Goal: Task Accomplishment & Management: Manage account settings

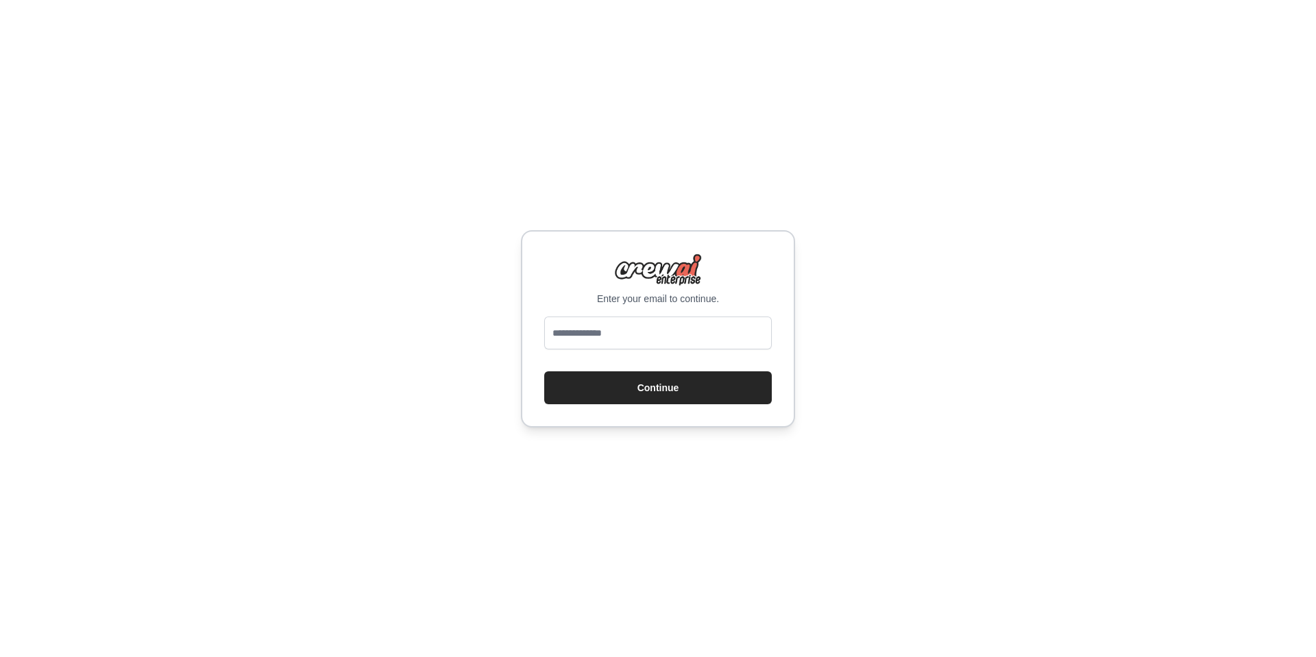
type input "**********"
click at [644, 389] on button "Continue" at bounding box center [658, 388] width 228 height 33
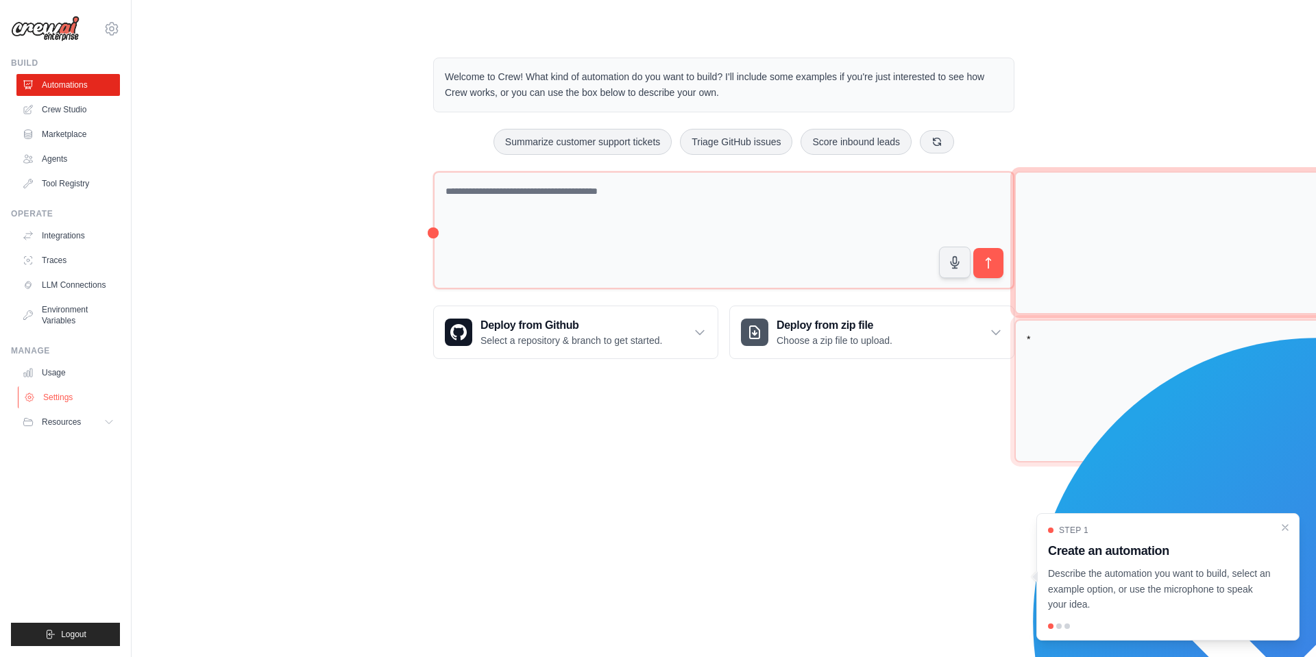
click at [68, 400] on link "Settings" at bounding box center [70, 398] width 104 height 22
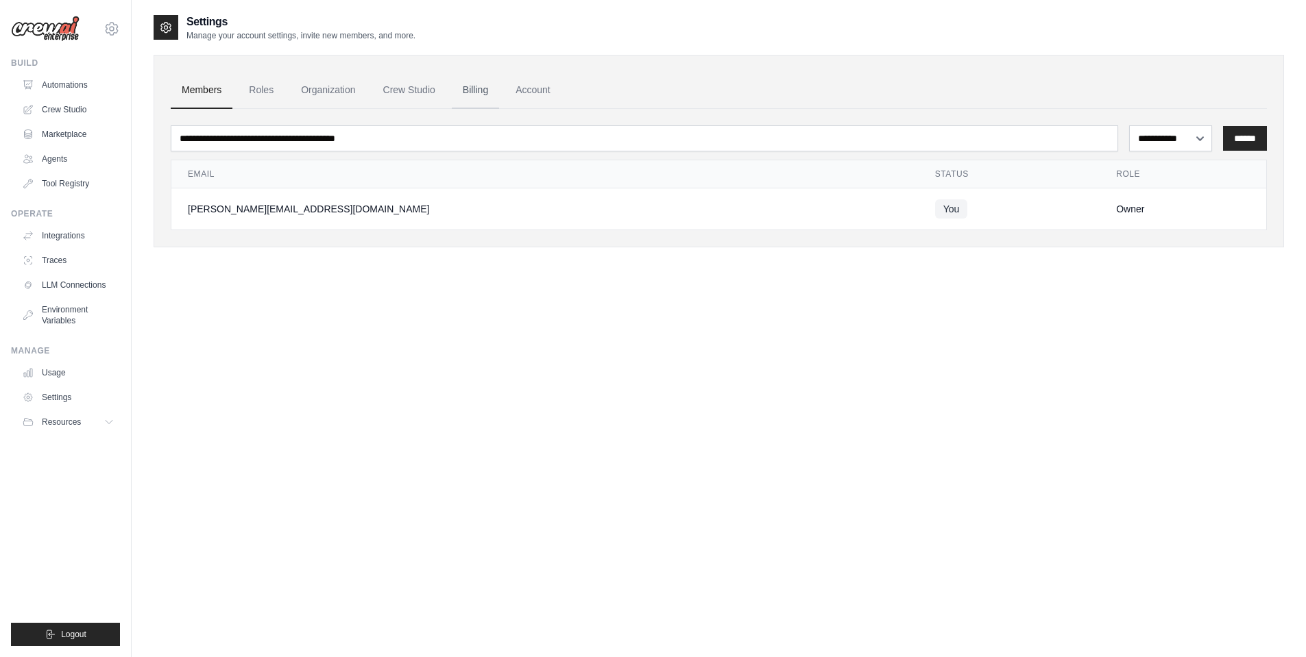
click at [470, 90] on link "Billing" at bounding box center [475, 90] width 47 height 37
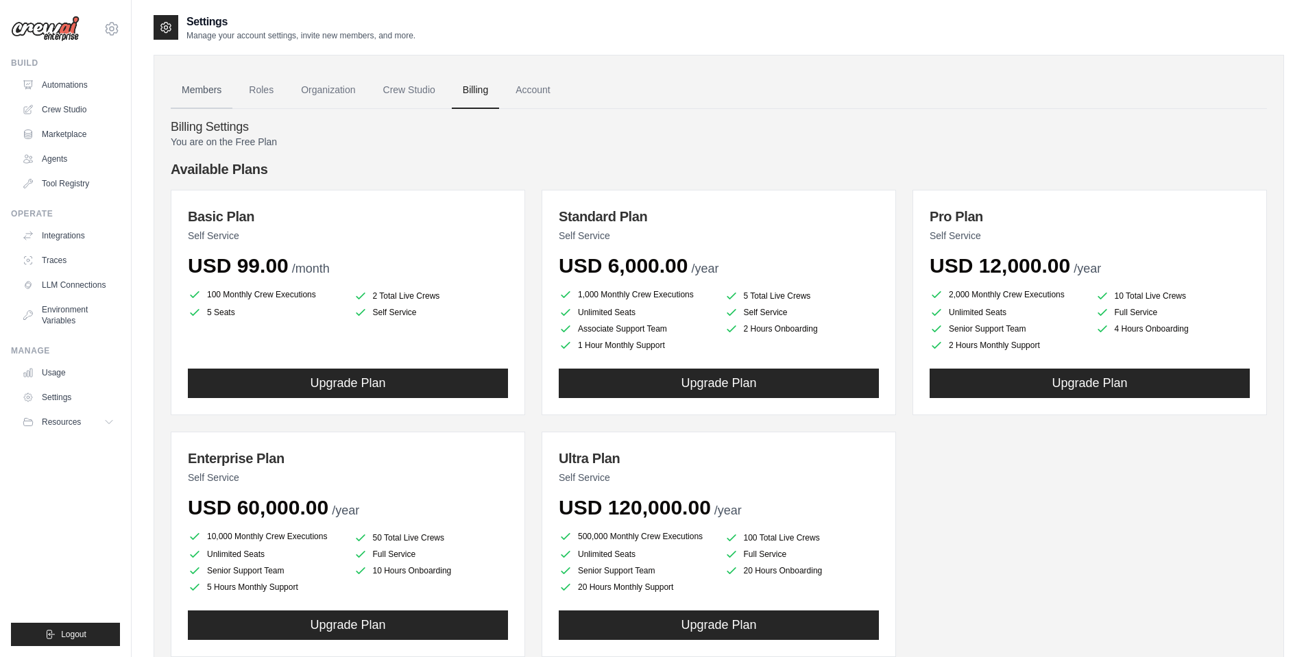
click at [189, 84] on link "Members" at bounding box center [202, 90] width 62 height 37
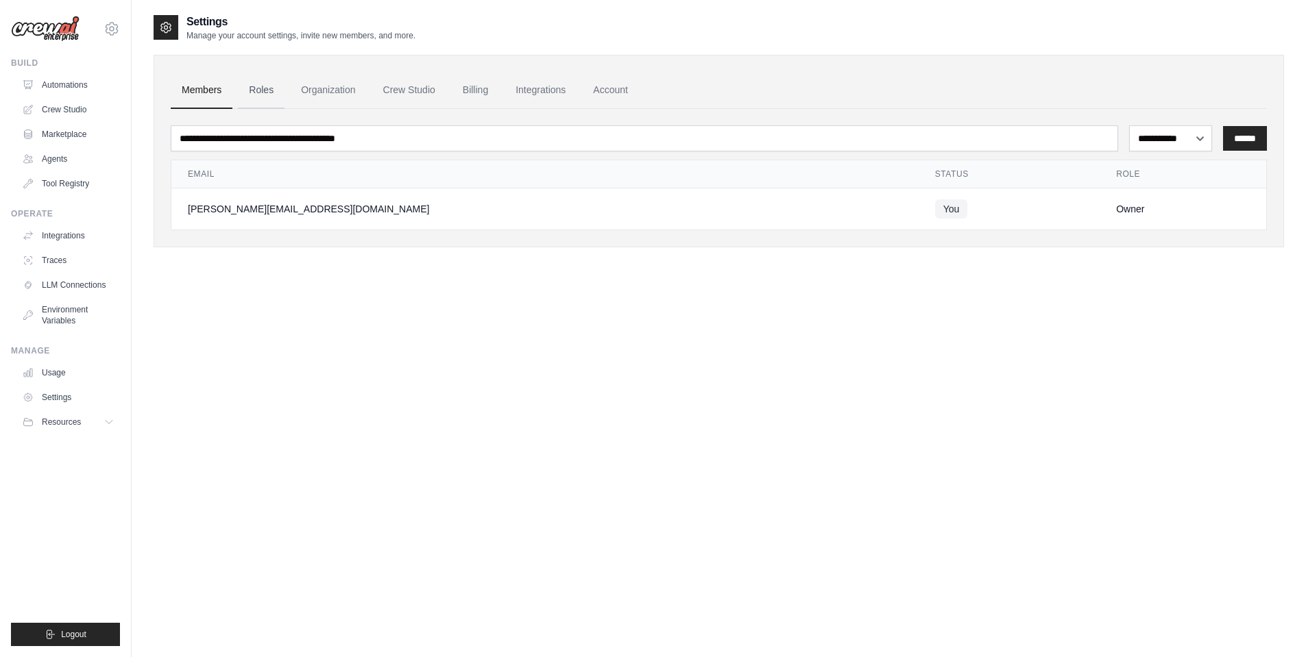
click at [245, 90] on link "Roles" at bounding box center [261, 90] width 47 height 37
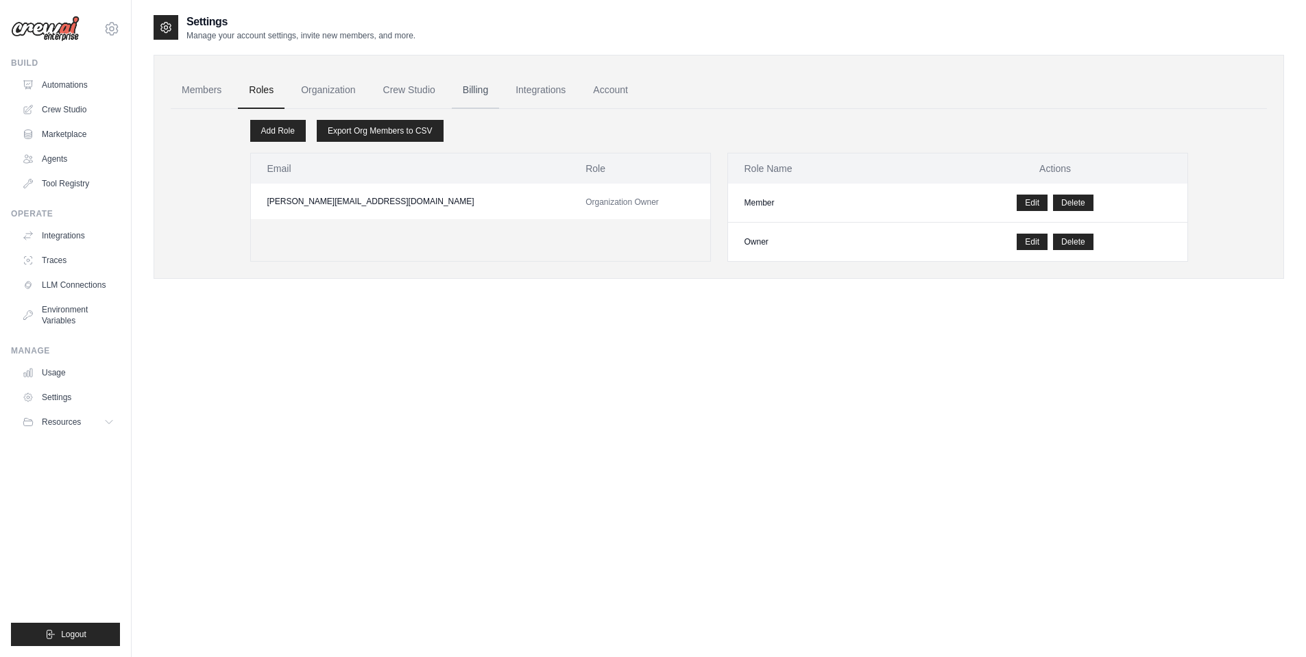
click at [479, 95] on link "Billing" at bounding box center [475, 90] width 47 height 37
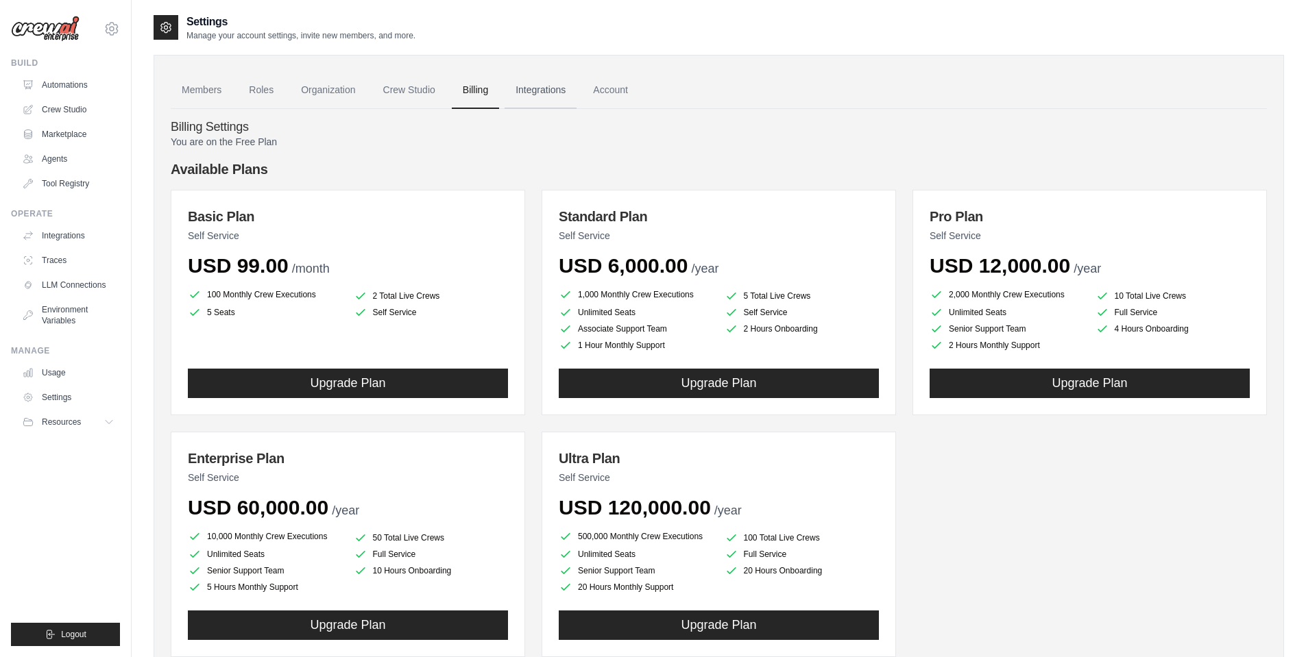
click at [540, 93] on link "Integrations" at bounding box center [541, 90] width 72 height 37
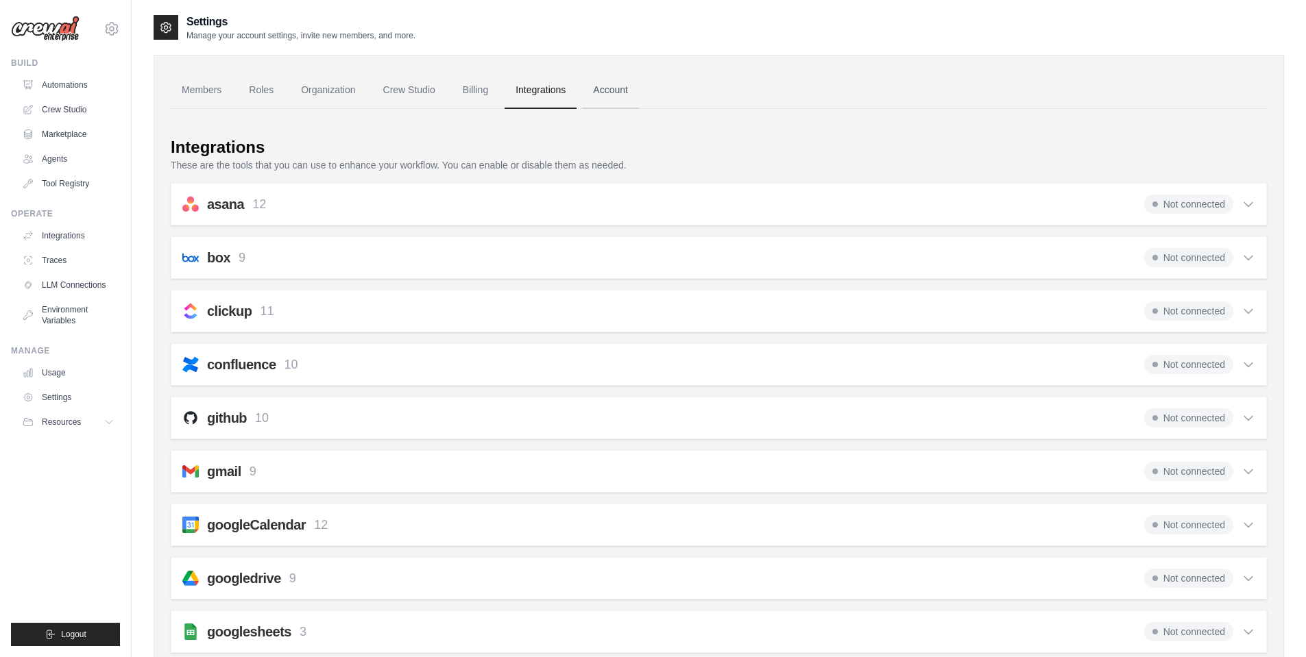
click at [601, 90] on link "Account" at bounding box center [610, 90] width 57 height 37
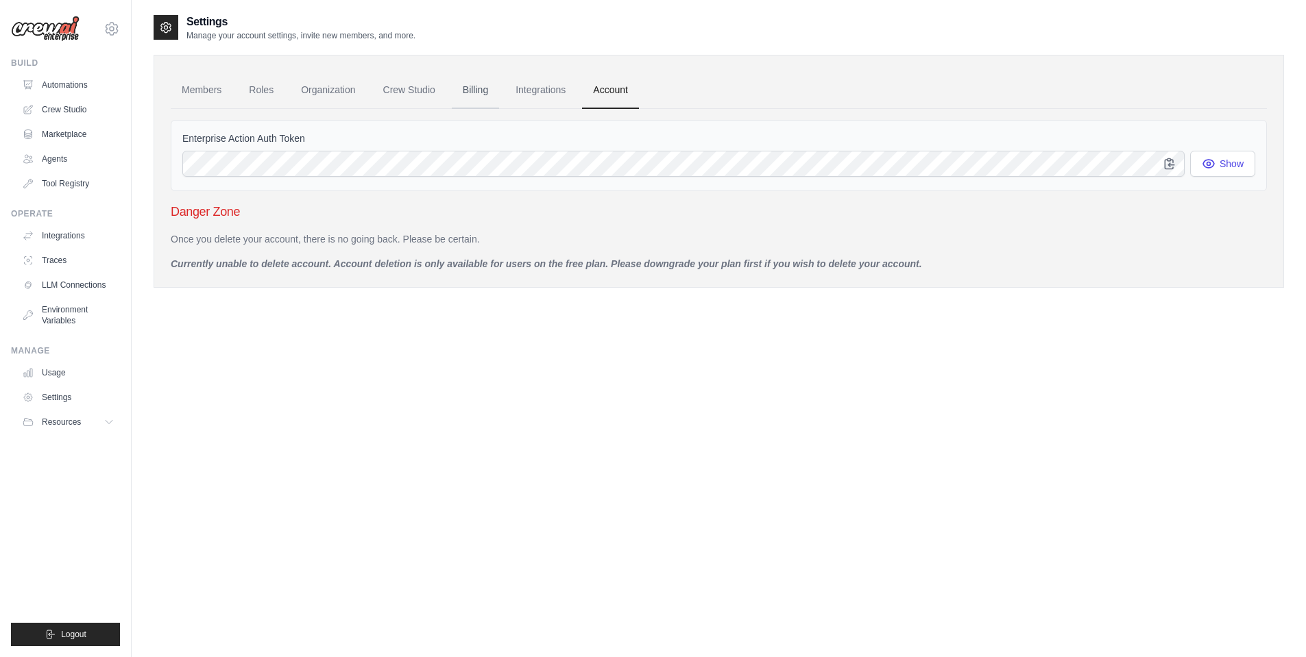
click at [466, 92] on link "Billing" at bounding box center [475, 90] width 47 height 37
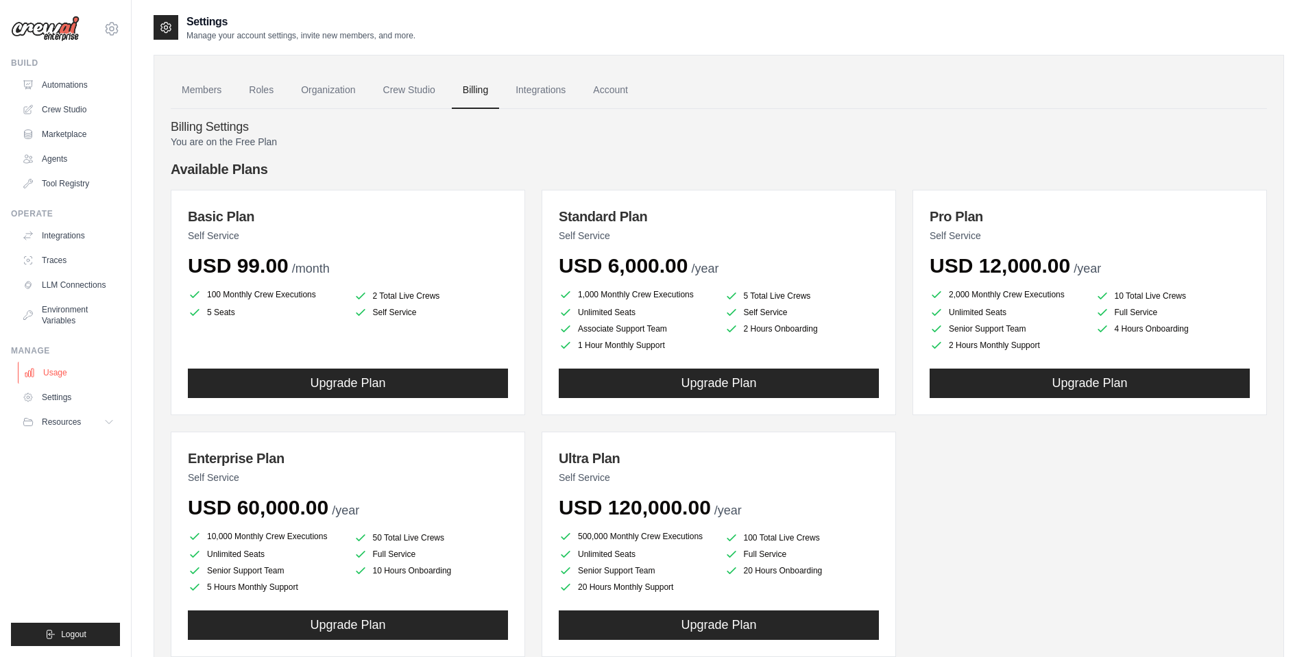
click at [66, 375] on link "Usage" at bounding box center [70, 373] width 104 height 22
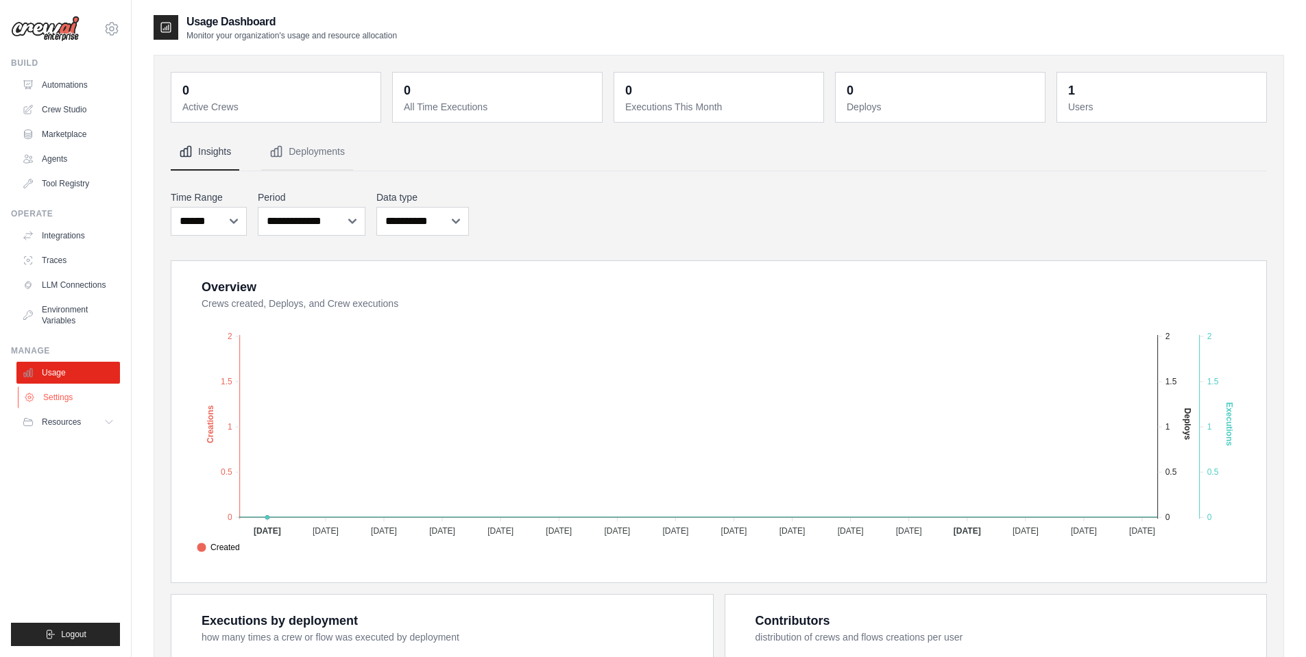
click at [78, 402] on link "Settings" at bounding box center [70, 398] width 104 height 22
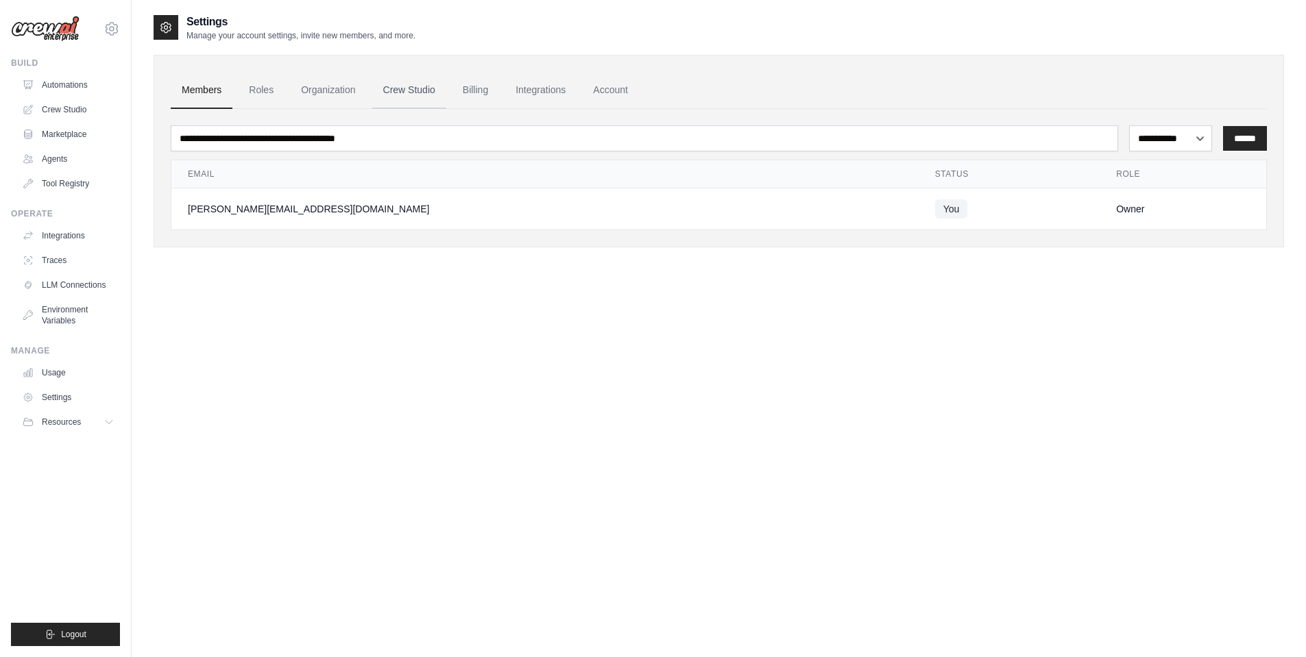
click at [414, 90] on link "Crew Studio" at bounding box center [409, 90] width 74 height 37
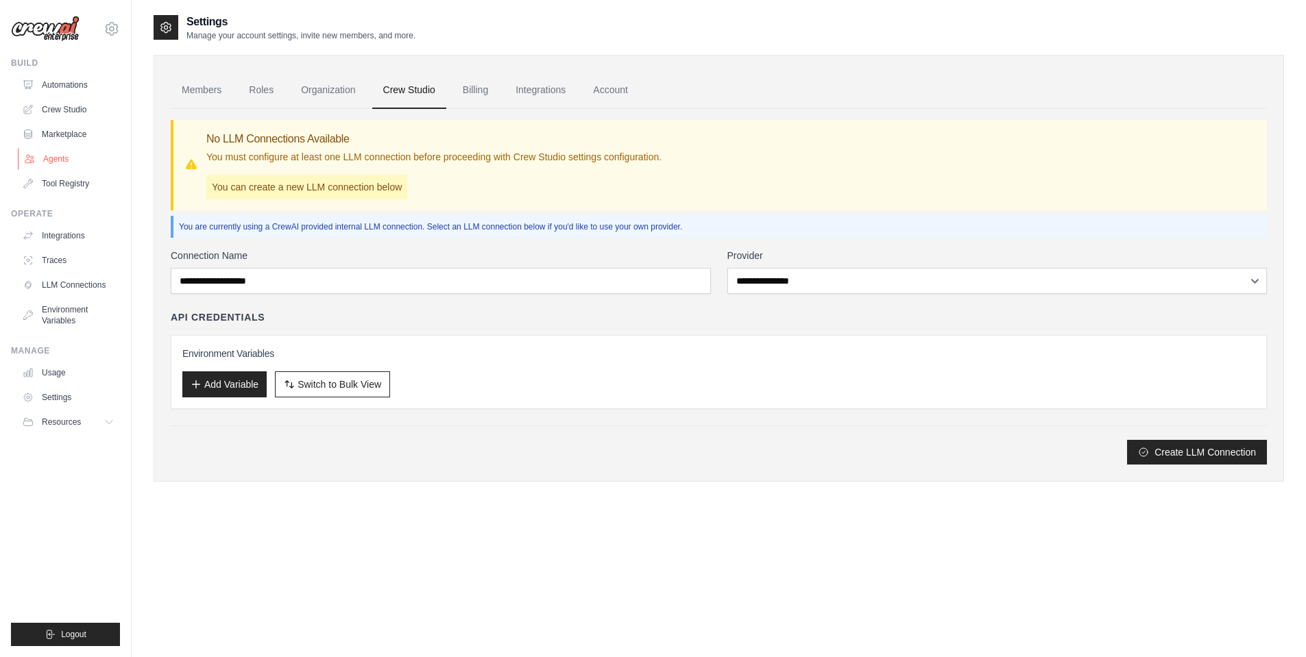
click at [69, 166] on link "Agents" at bounding box center [70, 159] width 104 height 22
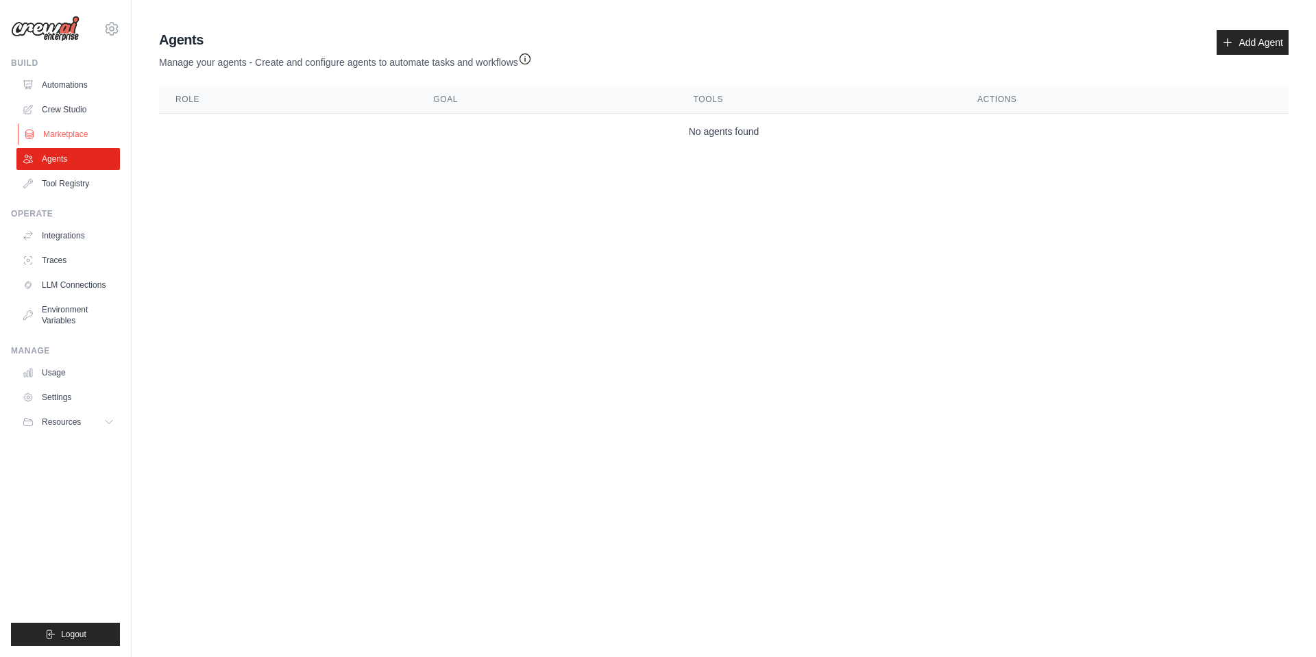
click at [77, 135] on link "Marketplace" at bounding box center [70, 134] width 104 height 22
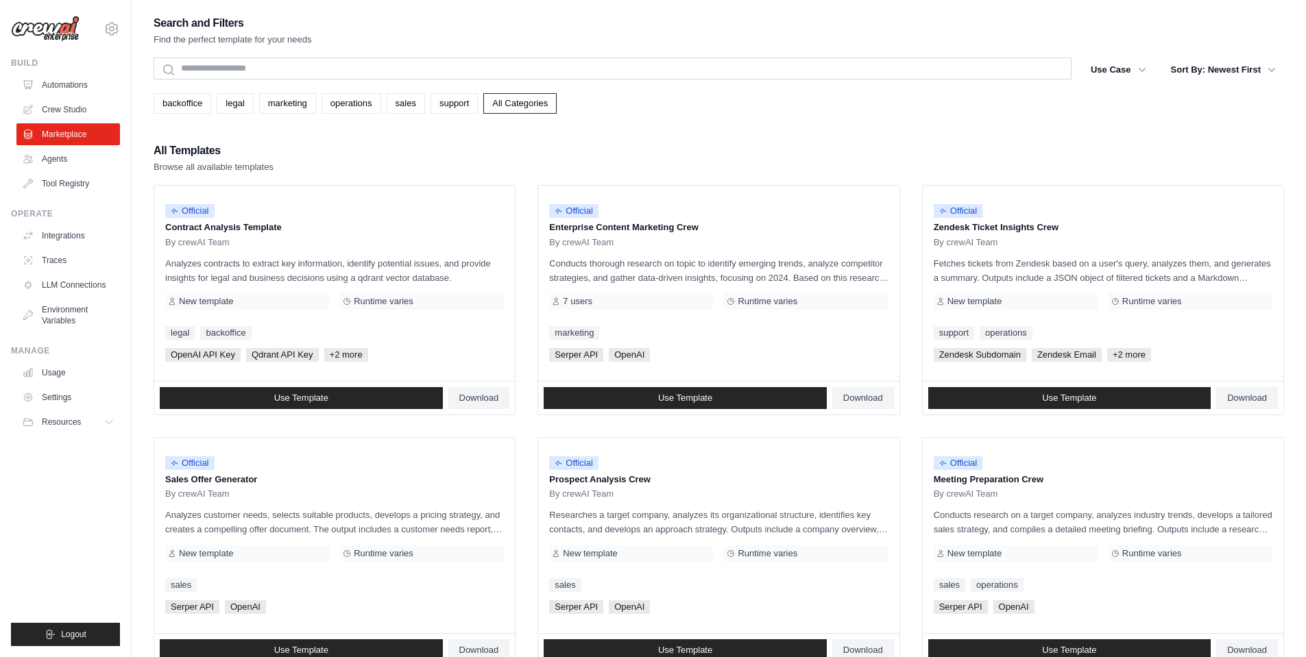
click at [77, 135] on link "Marketplace" at bounding box center [68, 134] width 104 height 22
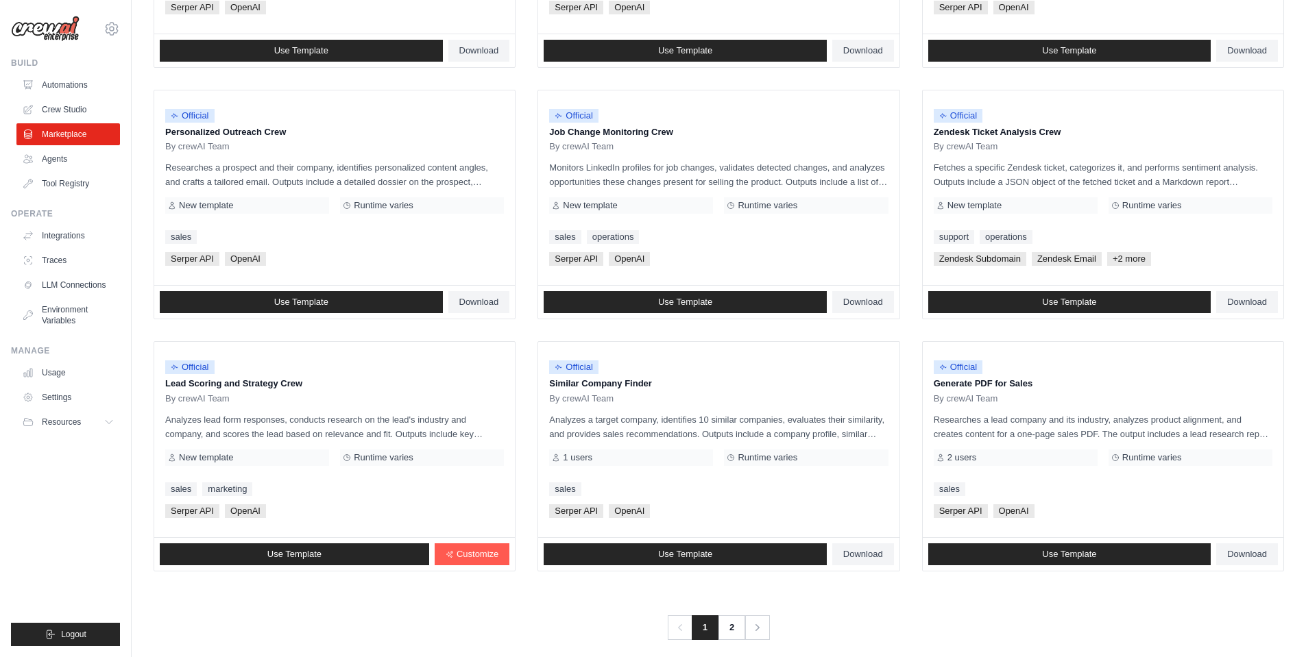
scroll to position [613, 0]
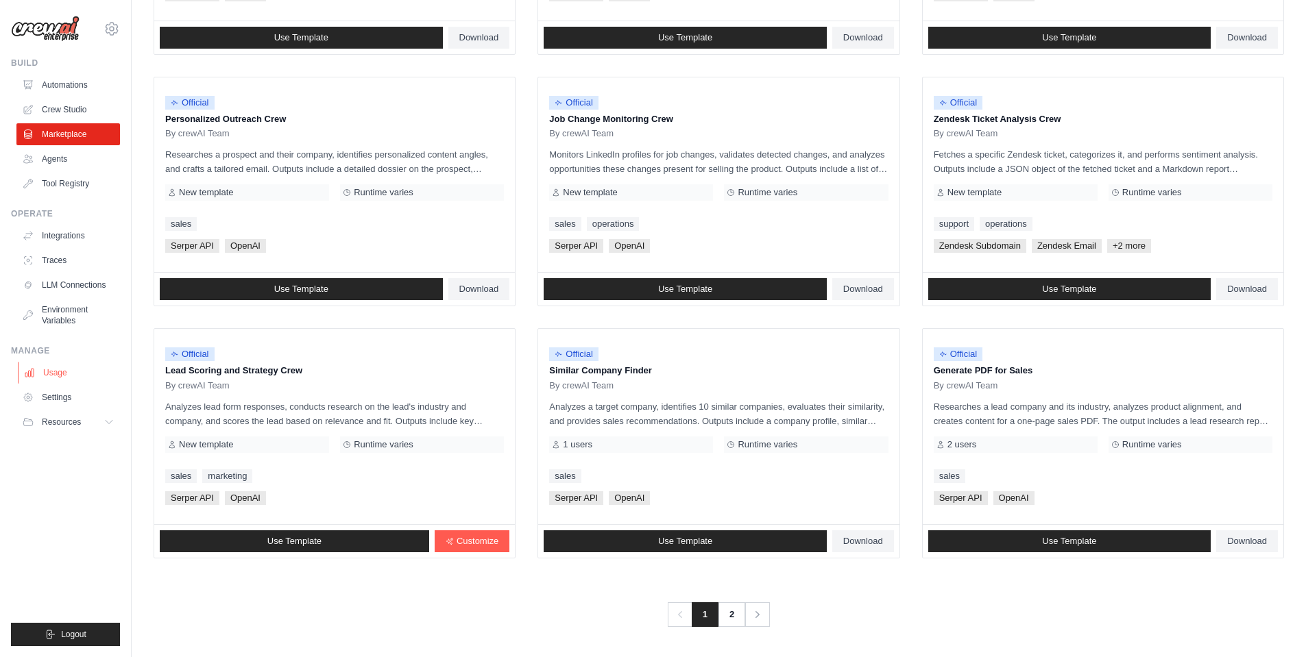
drag, startPoint x: 256, startPoint y: 306, endPoint x: 95, endPoint y: 380, distance: 176.4
click at [95, 380] on div "tommy.fetterleigh@gmail.com Settings Build Automations Crew Studio" at bounding box center [653, 22] width 1306 height 1270
click at [736, 613] on link "2" at bounding box center [732, 615] width 27 height 25
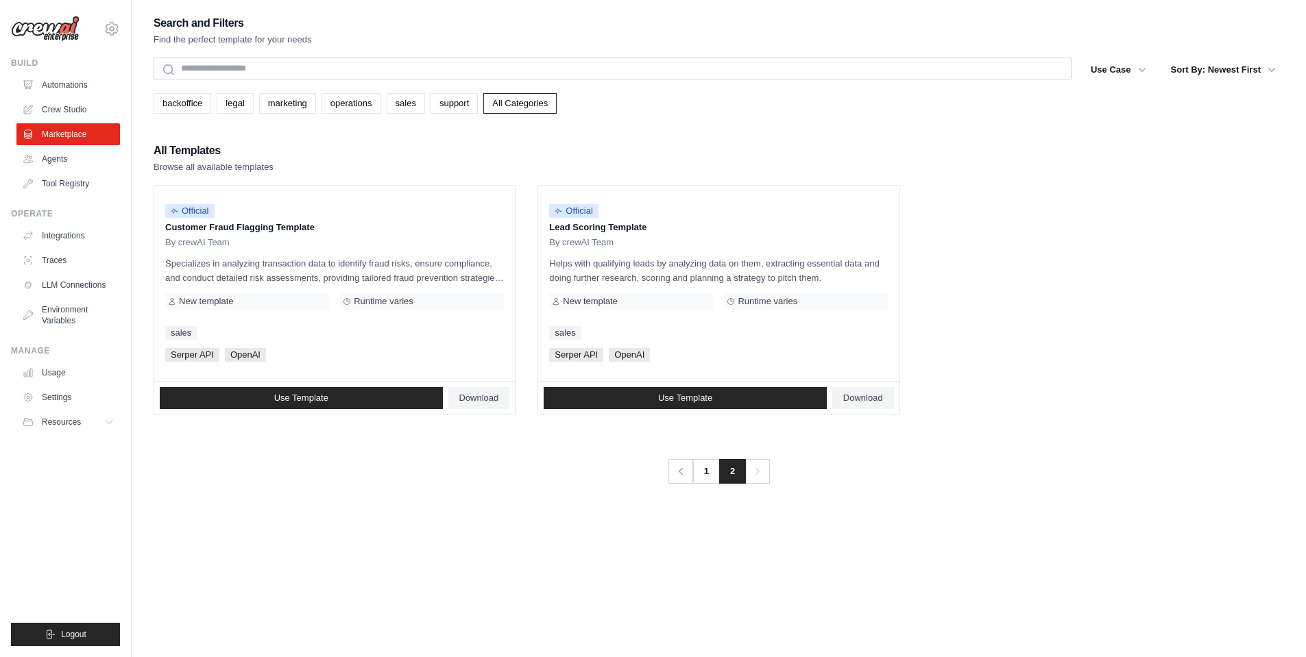
click at [736, 613] on div "Search and Filters Find the perfect template for your needs Search Use Case bac…" at bounding box center [719, 342] width 1130 height 657
click at [703, 474] on link "1" at bounding box center [707, 471] width 27 height 25
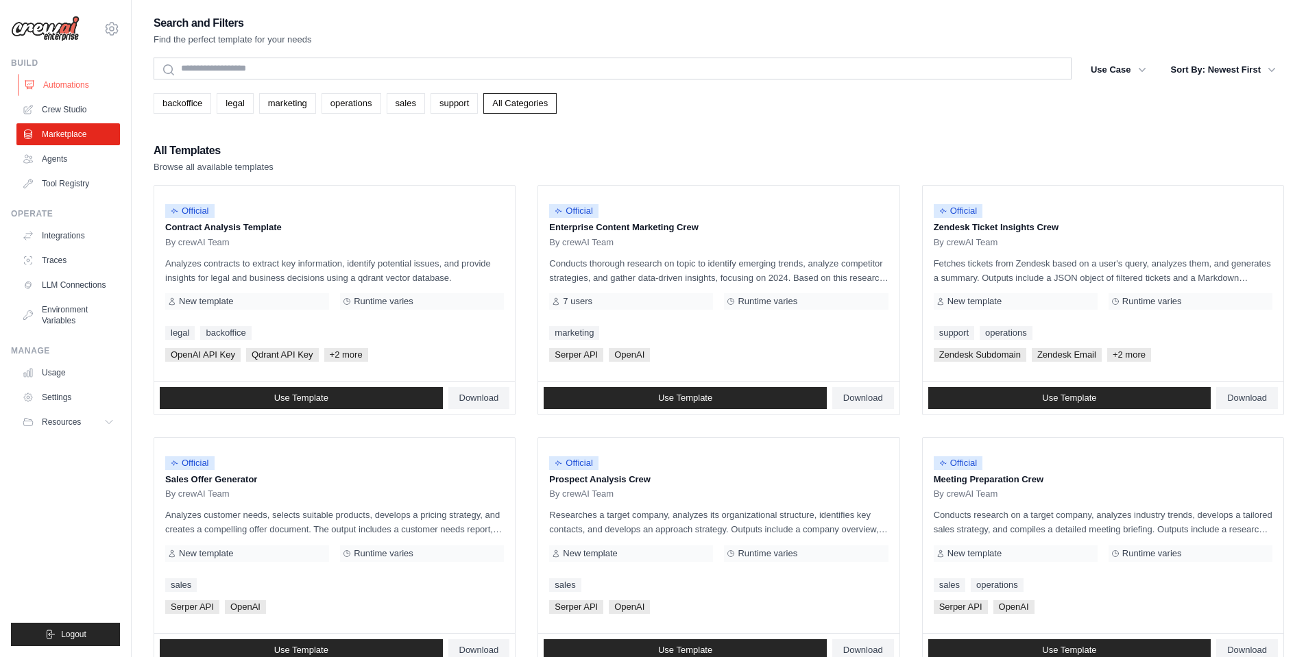
click at [82, 91] on link "Automations" at bounding box center [70, 85] width 104 height 22
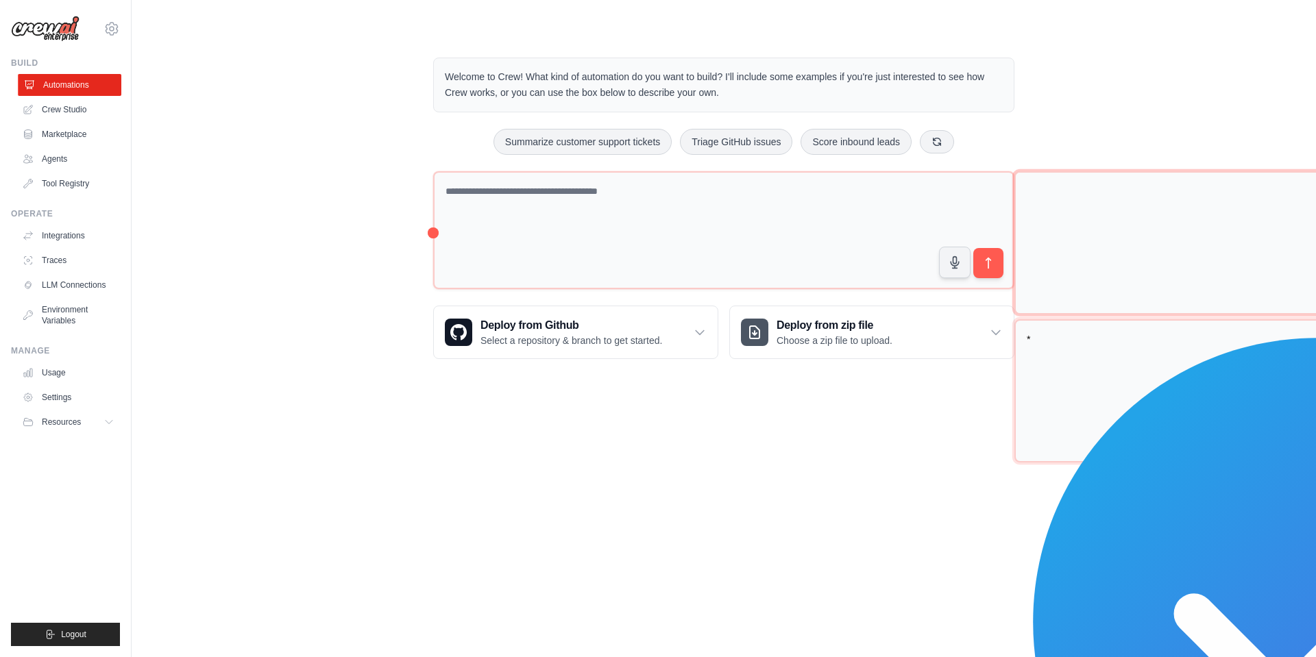
click at [96, 93] on link "Automations" at bounding box center [70, 85] width 104 height 22
click at [41, 398] on link "Settings" at bounding box center [70, 398] width 104 height 22
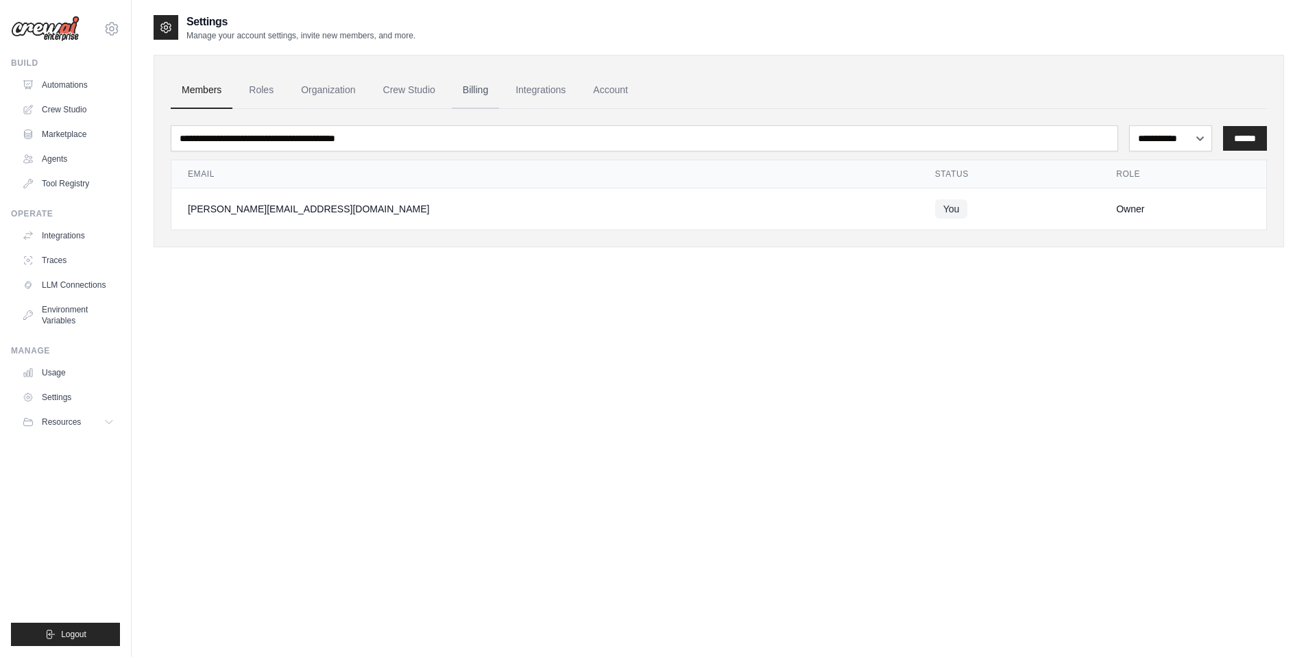
click at [487, 96] on link "Billing" at bounding box center [475, 90] width 47 height 37
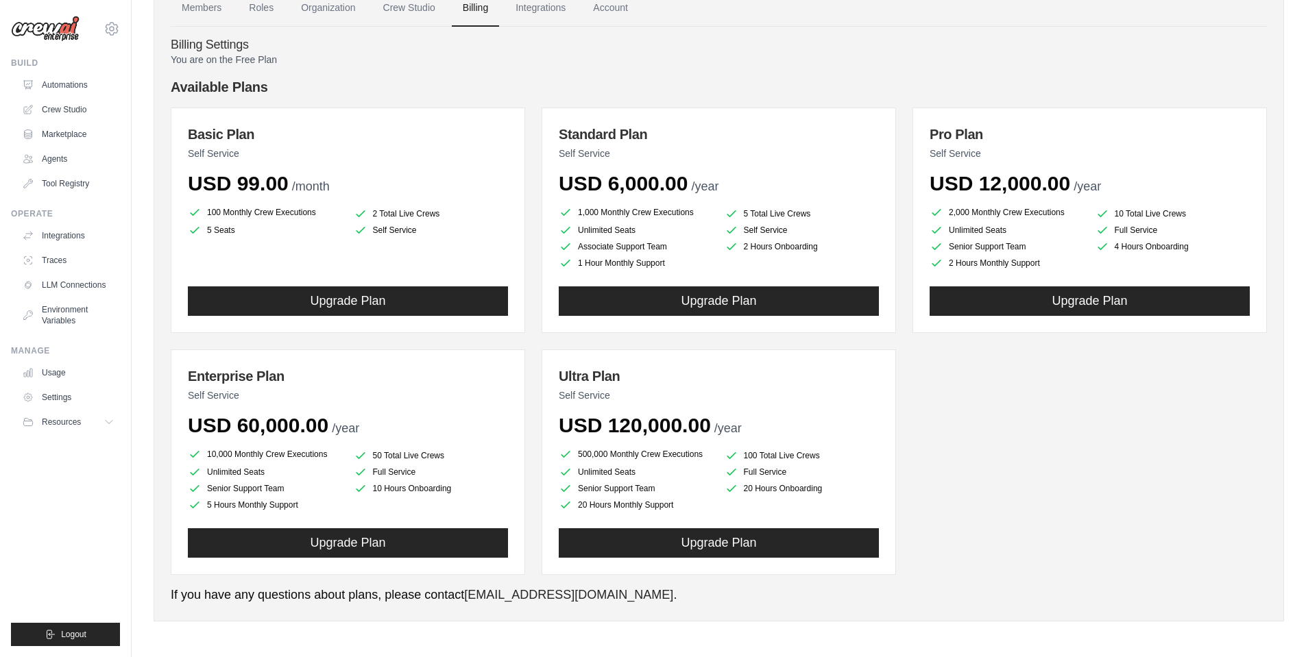
click at [981, 496] on div "Basic Plan Self Service USD 99.00 /month 100 Monthly Crew Executions 2 Total Li…" at bounding box center [719, 342] width 1096 height 468
click at [991, 543] on div "Basic Plan Self Service USD 99.00 /month 100 Monthly Crew Executions 2 Total Li…" at bounding box center [719, 342] width 1096 height 468
